Goal: Book appointment/travel/reservation

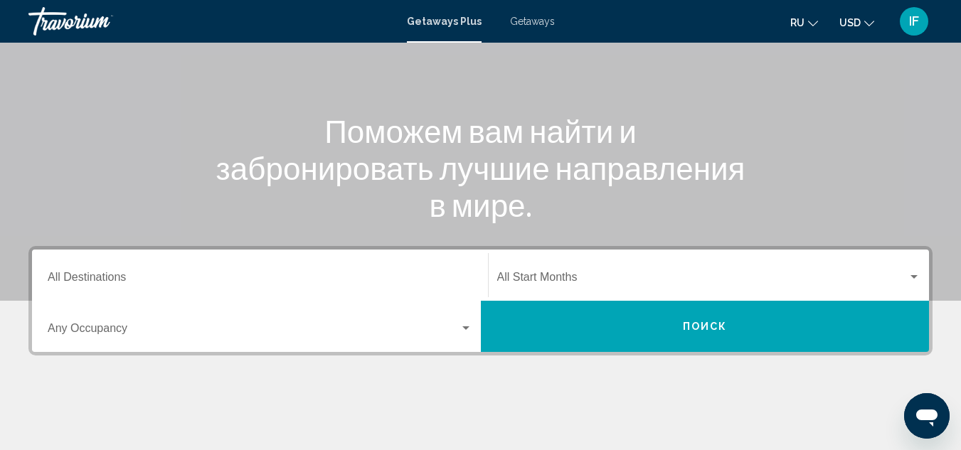
scroll to position [127, 0]
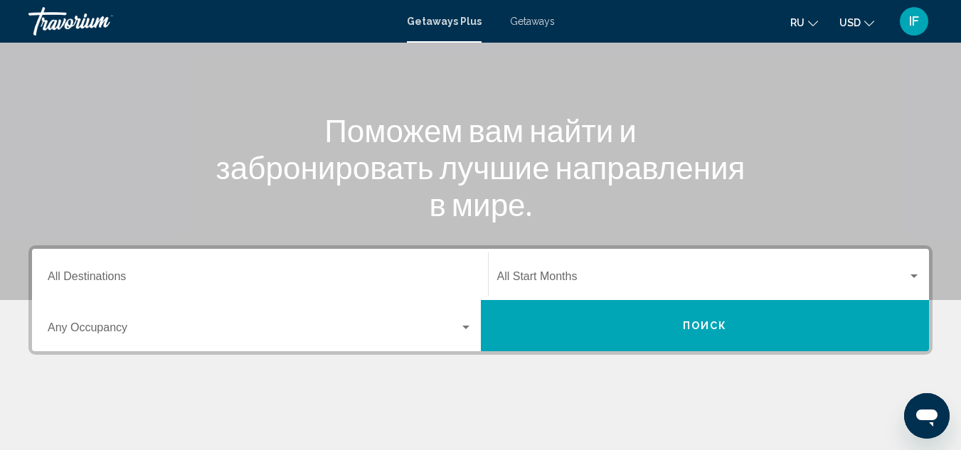
click at [119, 281] on input "Destination All Destinations" at bounding box center [260, 279] width 425 height 13
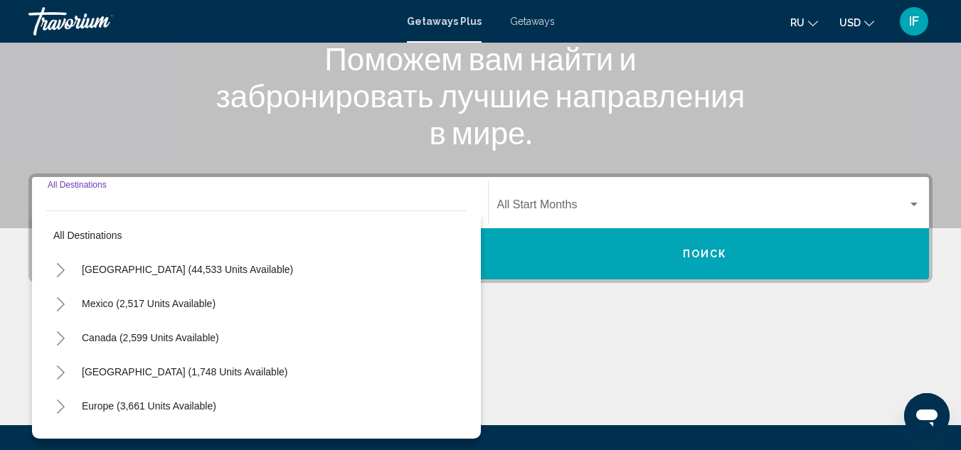
scroll to position [326, 0]
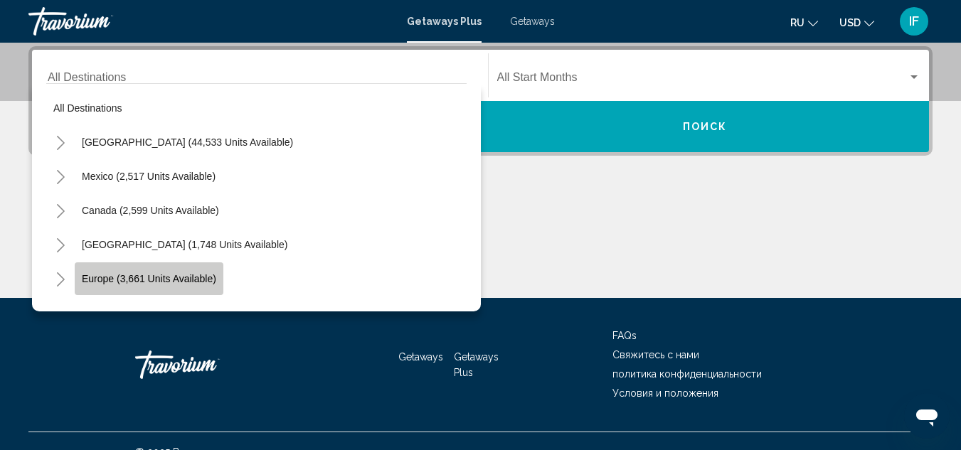
click at [100, 278] on span "Europe (3,661 units available)" at bounding box center [149, 278] width 134 height 11
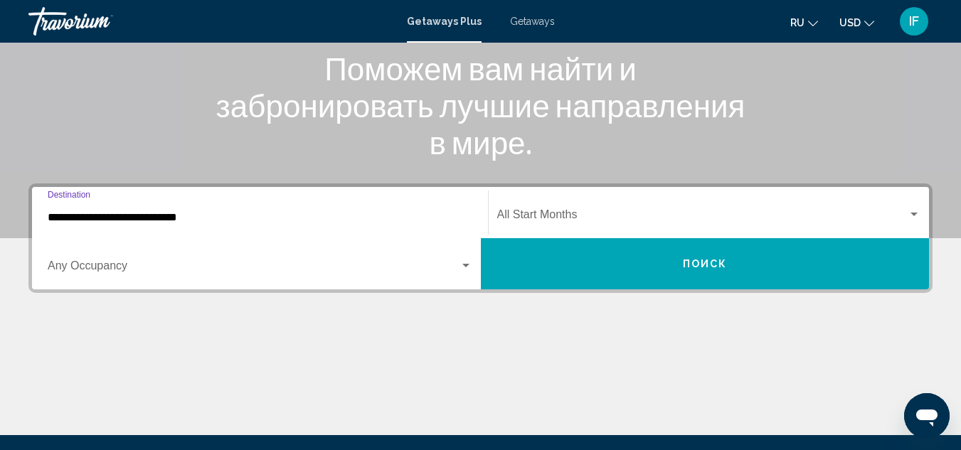
scroll to position [170, 0]
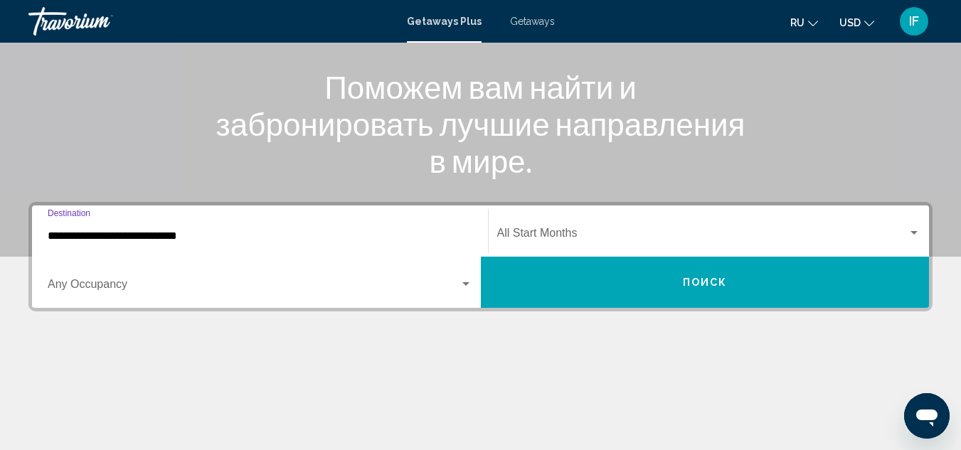
click at [117, 235] on input "**********" at bounding box center [260, 236] width 425 height 13
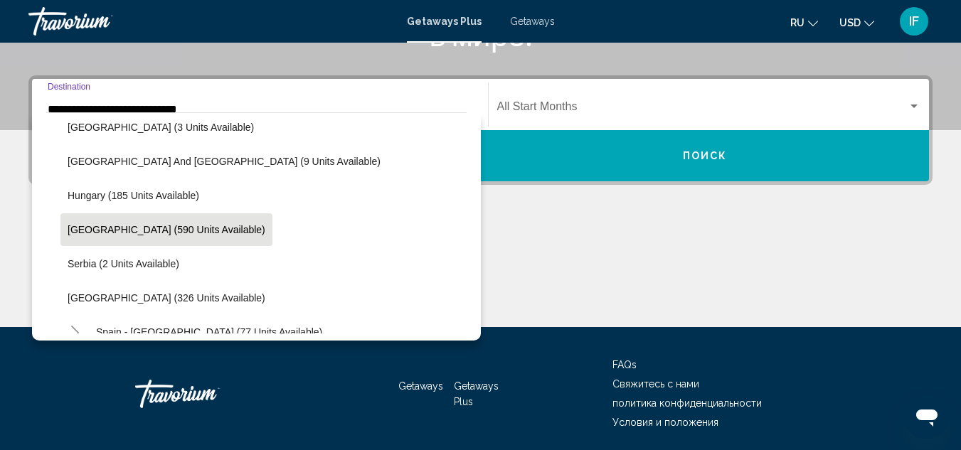
scroll to position [420, 0]
click at [120, 231] on span "[GEOGRAPHIC_DATA] (590 units available)" at bounding box center [167, 229] width 198 height 11
type input "**********"
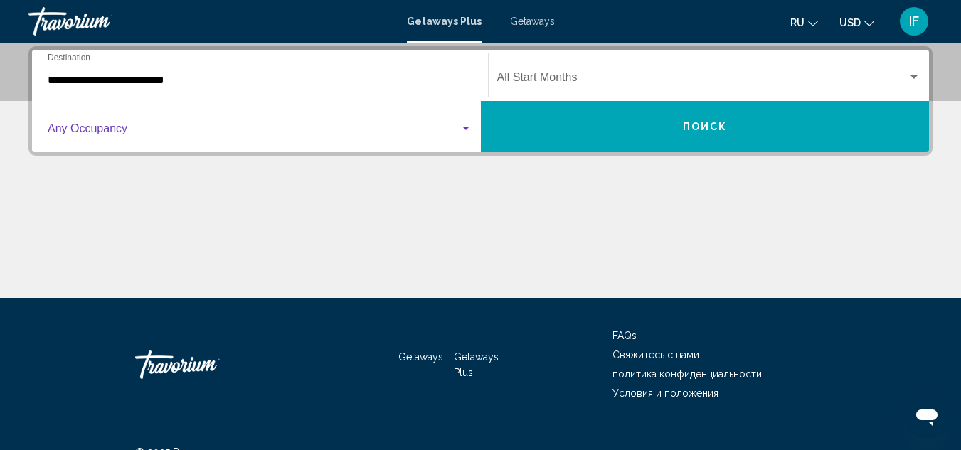
click at [112, 132] on span "Search widget" at bounding box center [254, 131] width 412 height 13
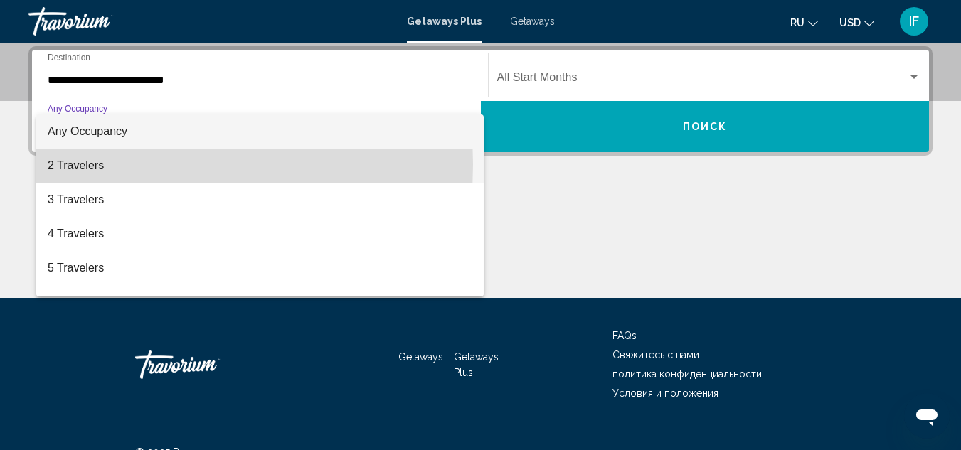
click at [69, 164] on span "2 Travelers" at bounding box center [260, 166] width 425 height 34
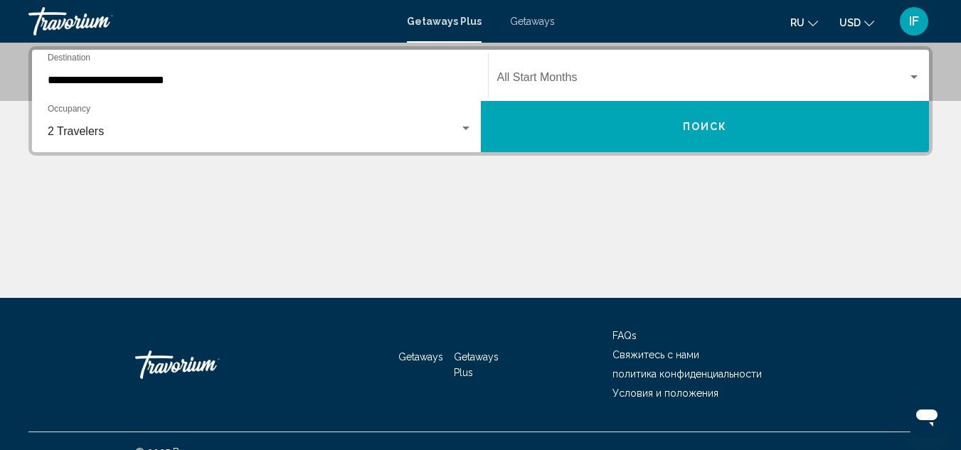
click at [543, 90] on div "Start Month All Start Months" at bounding box center [709, 75] width 424 height 45
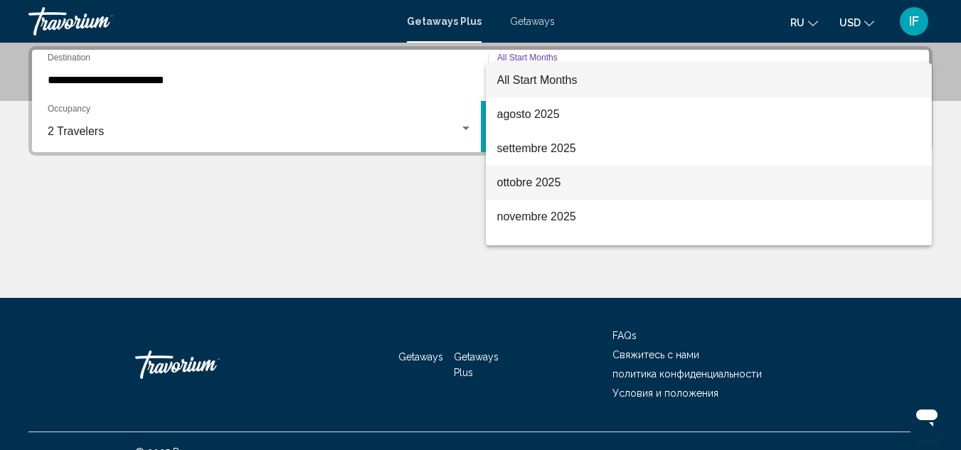
click at [523, 189] on span "ottobre 2025" at bounding box center [709, 183] width 424 height 34
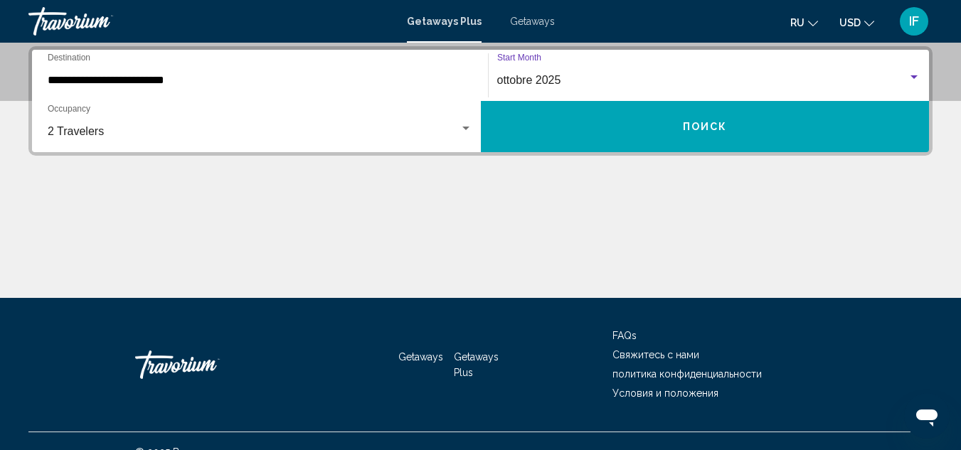
click at [534, 21] on span "Getaways" at bounding box center [532, 21] width 45 height 11
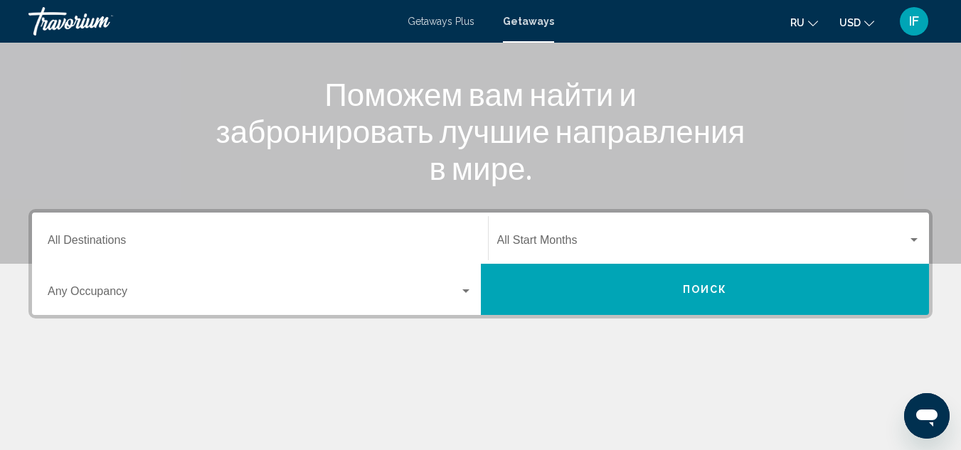
scroll to position [164, 0]
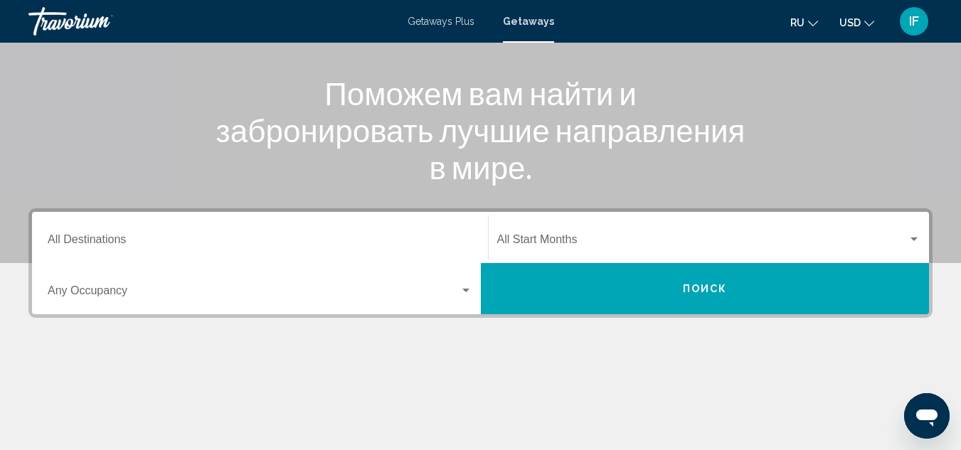
click at [140, 245] on input "Destination All Destinations" at bounding box center [260, 242] width 425 height 13
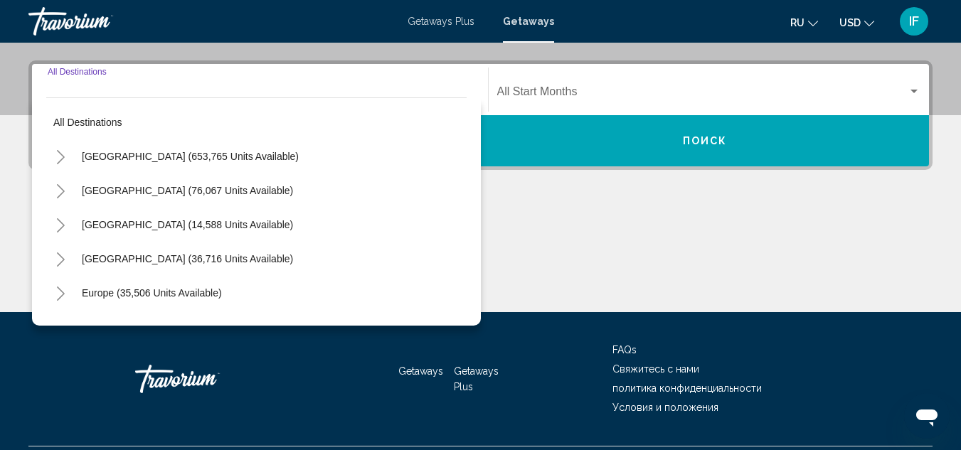
scroll to position [326, 0]
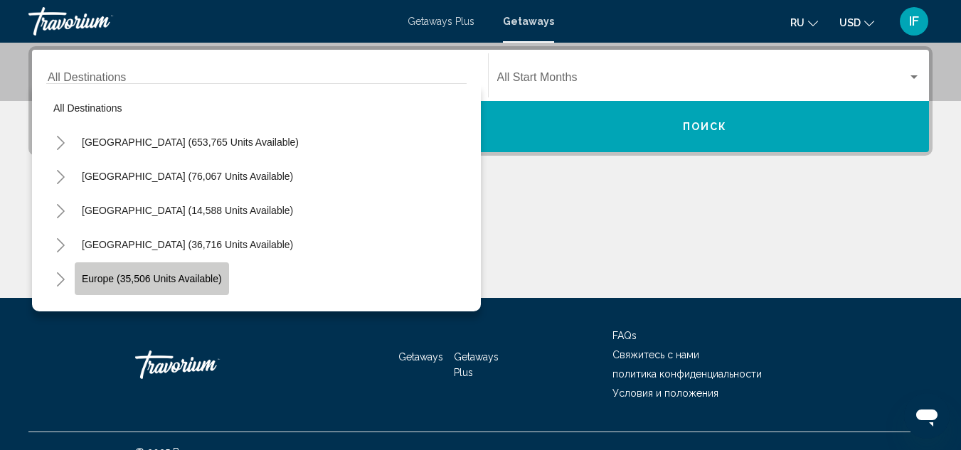
click at [126, 272] on button "Europe (35,506 units available)" at bounding box center [152, 279] width 154 height 33
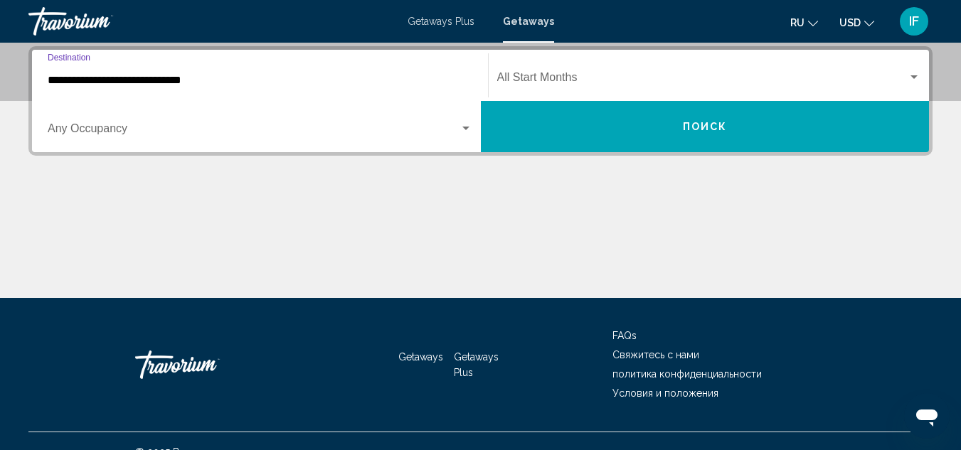
click at [80, 81] on input "**********" at bounding box center [260, 80] width 425 height 13
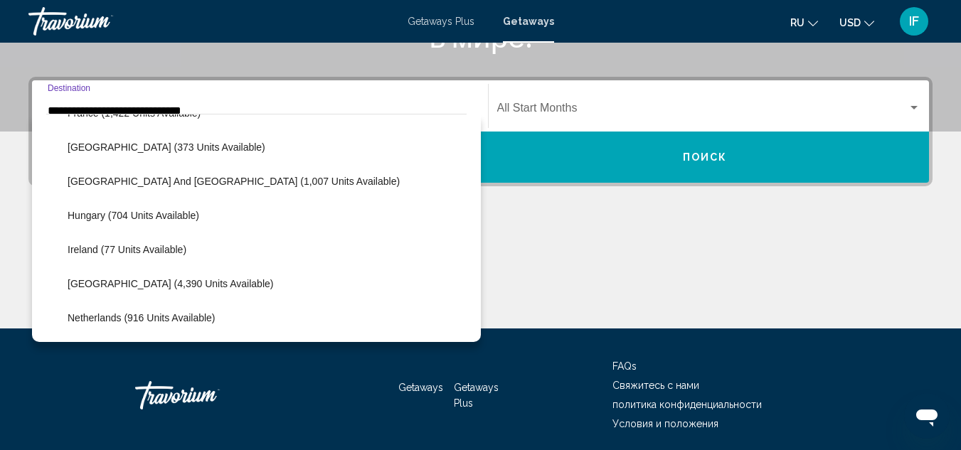
scroll to position [437, 0]
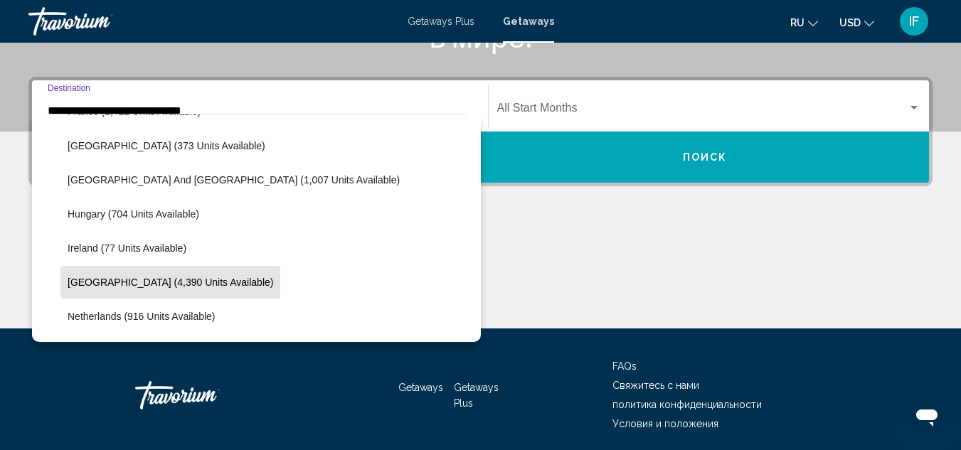
click at [105, 278] on span "[GEOGRAPHIC_DATA] (4,390 units available)" at bounding box center [171, 282] width 206 height 11
type input "**********"
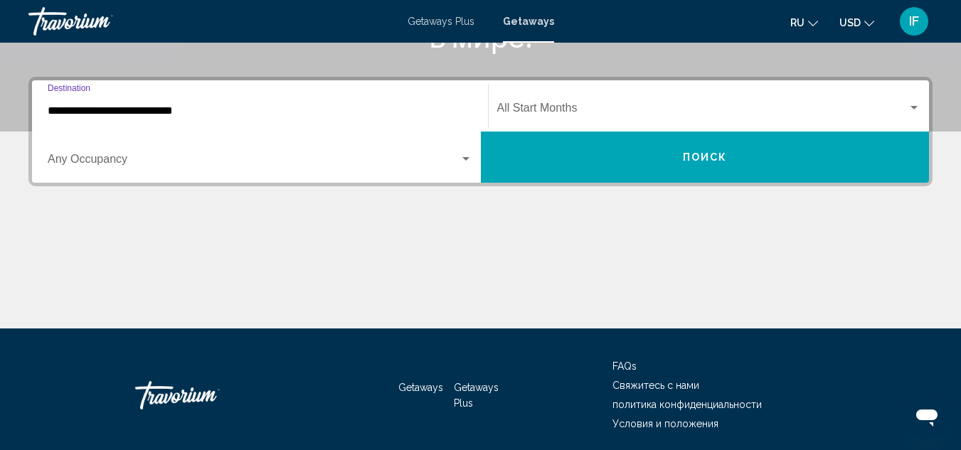
scroll to position [326, 0]
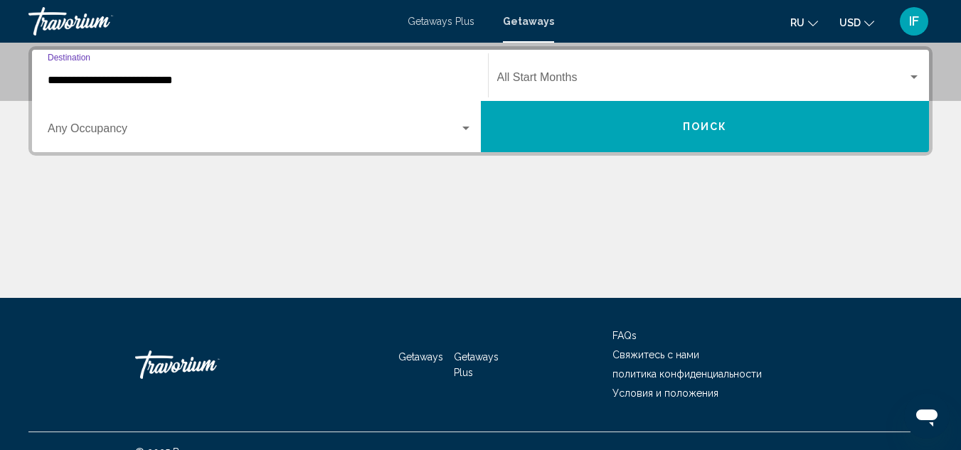
click at [72, 132] on span "Search widget" at bounding box center [254, 131] width 412 height 13
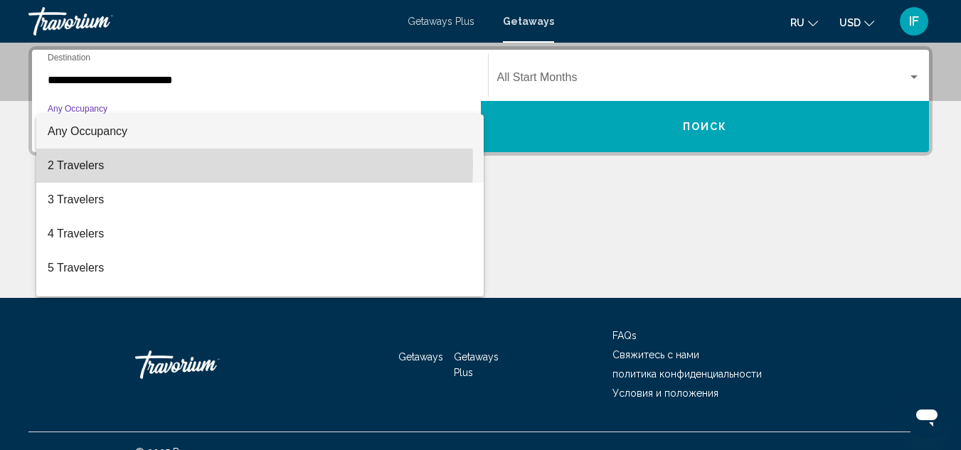
click at [69, 164] on span "2 Travelers" at bounding box center [260, 166] width 425 height 34
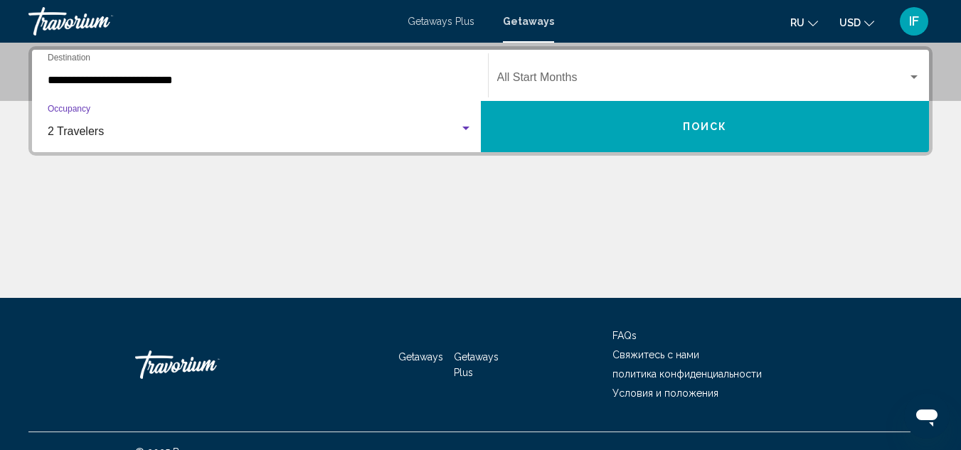
click at [576, 77] on span "Search widget" at bounding box center [702, 80] width 411 height 13
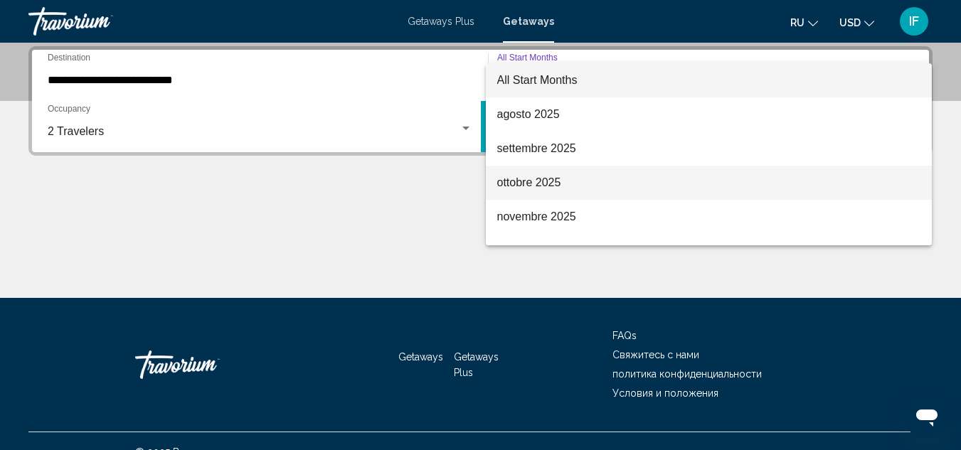
click at [531, 176] on span "ottobre 2025" at bounding box center [709, 183] width 424 height 34
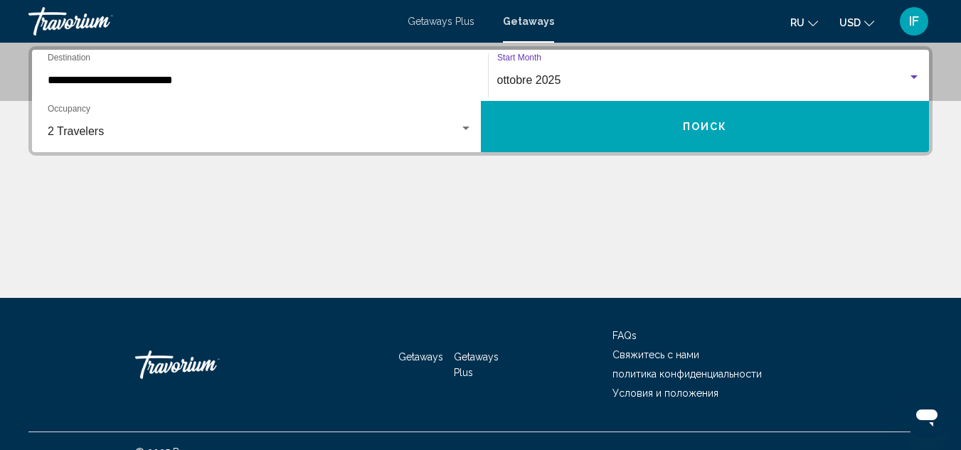
click at [652, 122] on button "Поиск" at bounding box center [705, 126] width 449 height 51
